Goal: Task Accomplishment & Management: Manage account settings

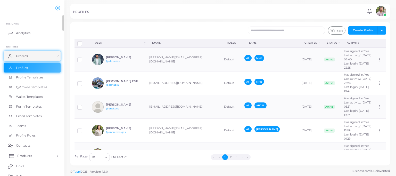
click at [21, 155] on span "Products" at bounding box center [24, 155] width 15 height 5
click at [21, 168] on span "Products" at bounding box center [24, 167] width 15 height 5
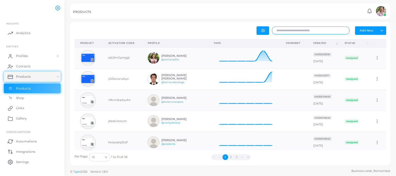
click at [288, 29] on input "text" at bounding box center [310, 31] width 77 height 8
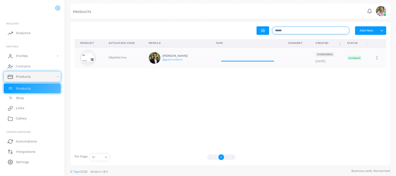
scroll to position [17, 68]
type input "******"
click at [375, 57] on icon at bounding box center [377, 57] width 5 height 5
click at [376, 63] on span "Edit" at bounding box center [374, 63] width 5 height 4
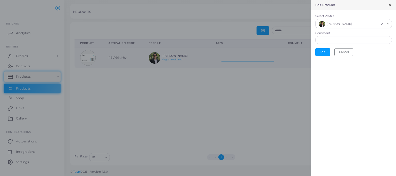
scroll to position [4, 4]
click at [381, 24] on icon "Clear Selected" at bounding box center [382, 24] width 4 height 4
click at [322, 50] on button "Edit" at bounding box center [322, 51] width 15 height 8
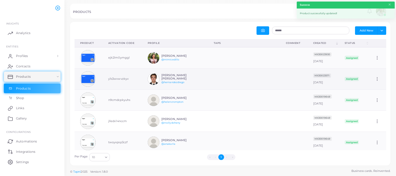
scroll to position [17, 68]
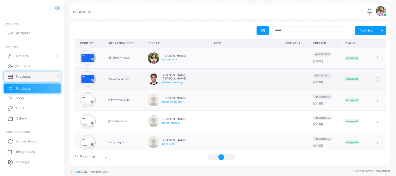
drag, startPoint x: 237, startPoint y: 77, endPoint x: 237, endPoint y: 72, distance: 5.2
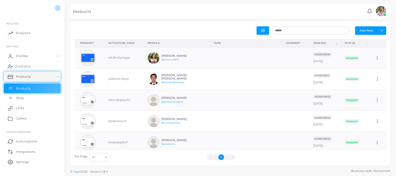
drag, startPoint x: 237, startPoint y: 72, endPoint x: 154, endPoint y: 13, distance: 101.6
click at [154, 13] on div "PRODUCTS" at bounding box center [219, 12] width 292 height 5
click at [382, 16] on img at bounding box center [381, 11] width 10 height 10
click at [366, 43] on link "Logout" at bounding box center [366, 47] width 42 height 8
